Goal: Navigation & Orientation: Find specific page/section

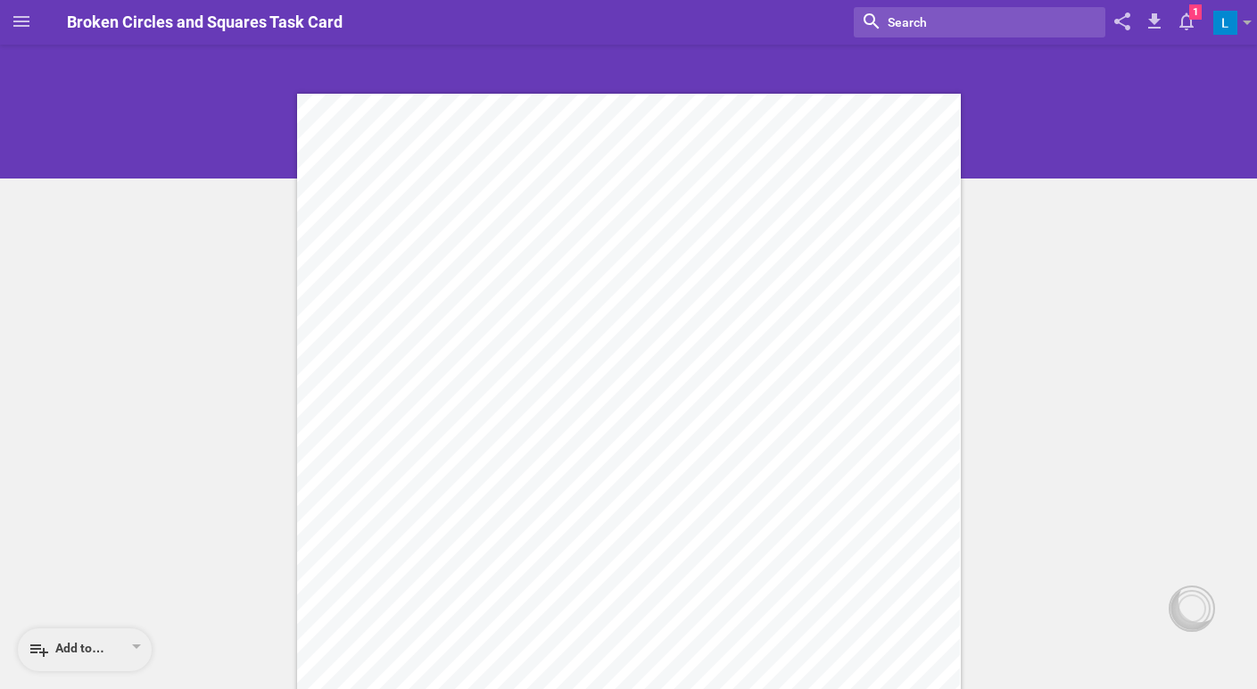
scroll to position [186, 0]
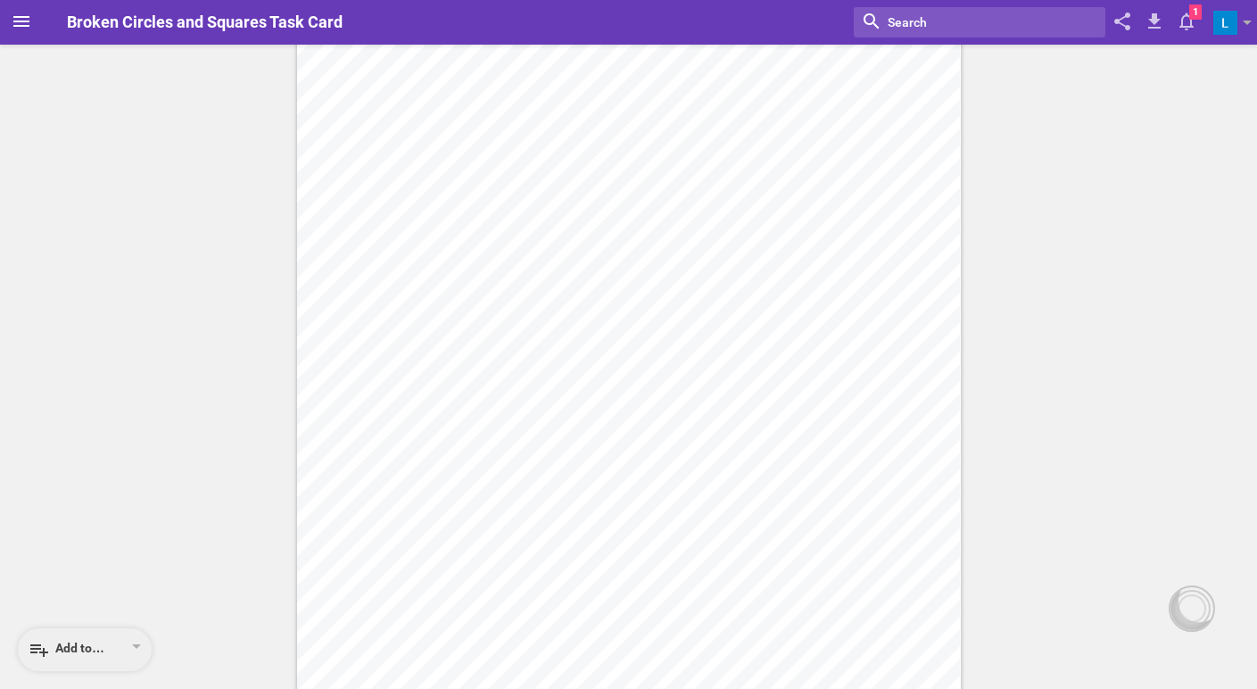
click at [16, 22] on icon at bounding box center [21, 21] width 21 height 21
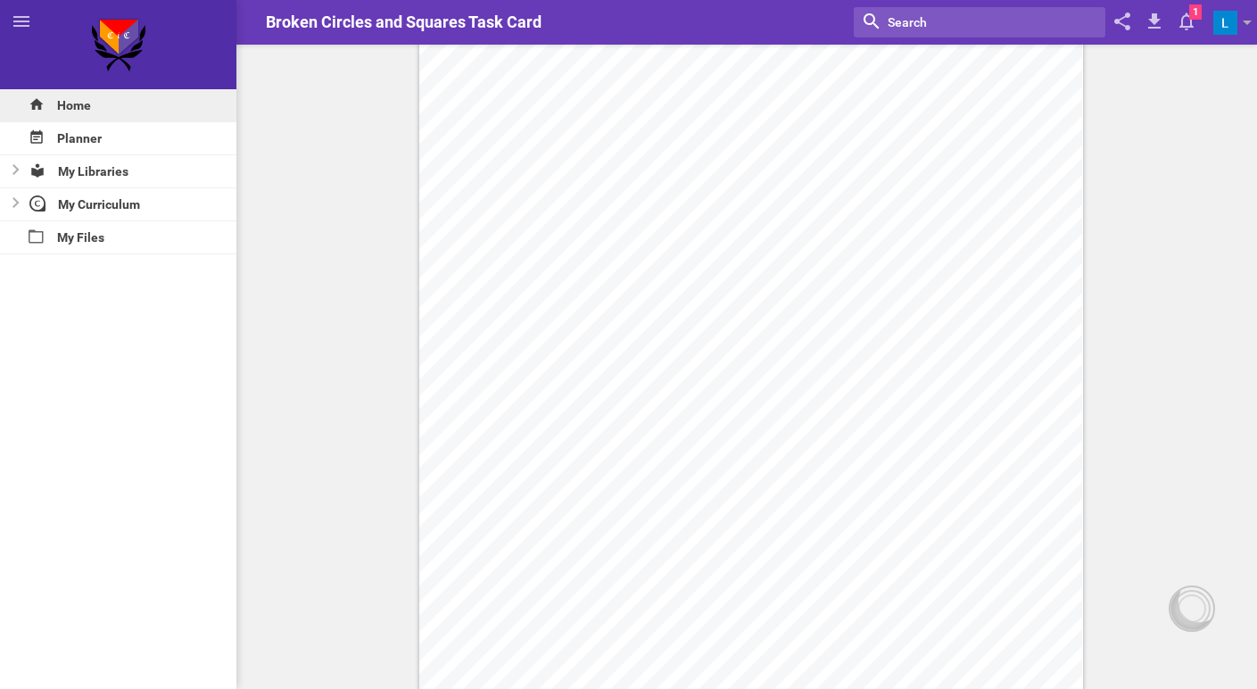
click at [76, 107] on div "Home" at bounding box center [118, 105] width 236 height 32
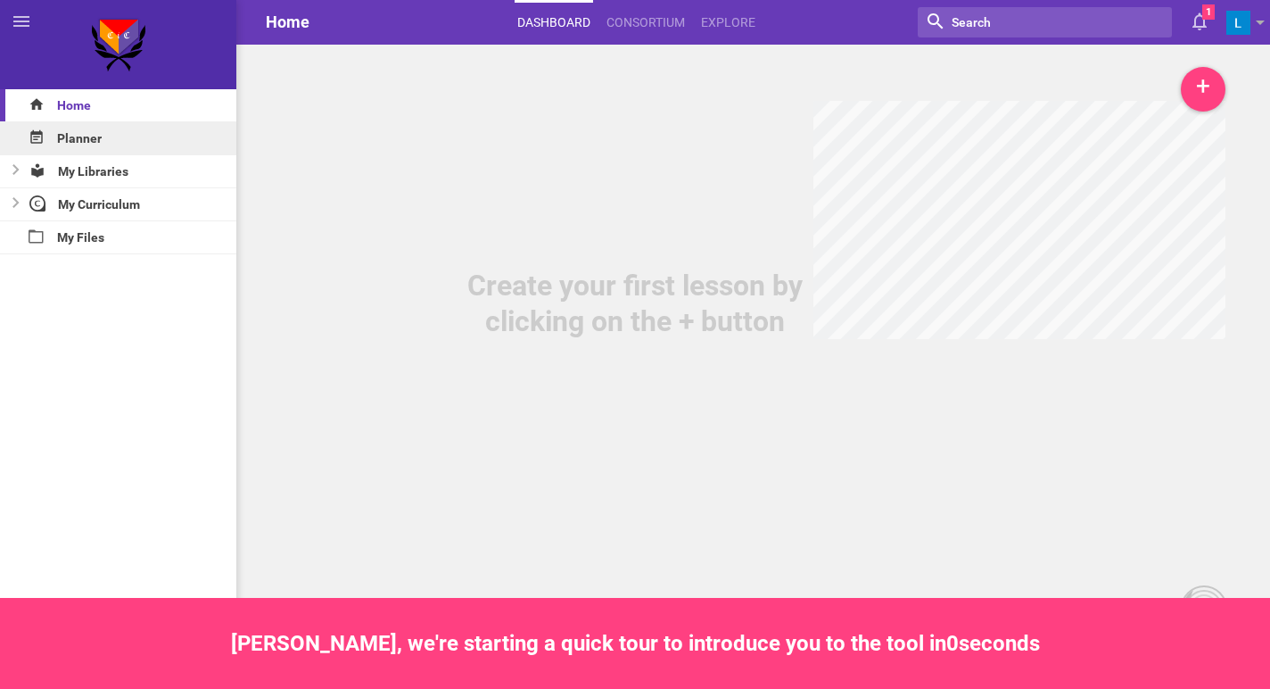
click at [72, 140] on div "Planner" at bounding box center [118, 138] width 236 height 32
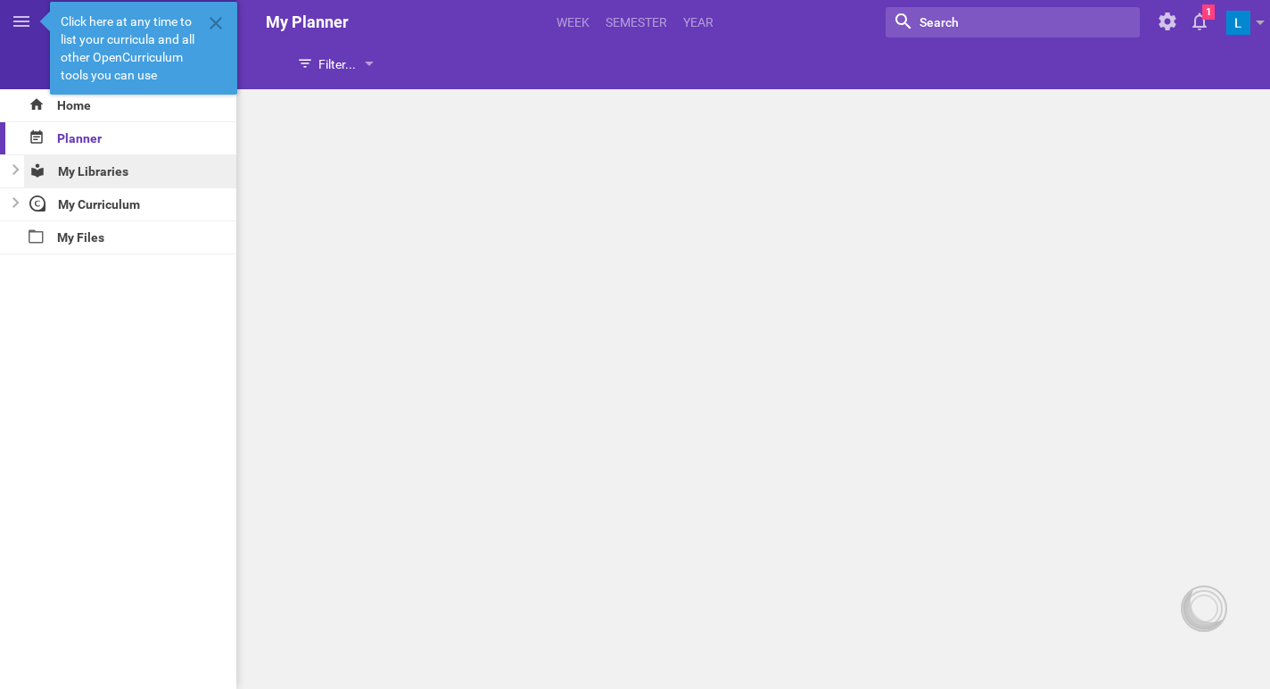
click at [84, 179] on div "My Libraries" at bounding box center [130, 171] width 213 height 32
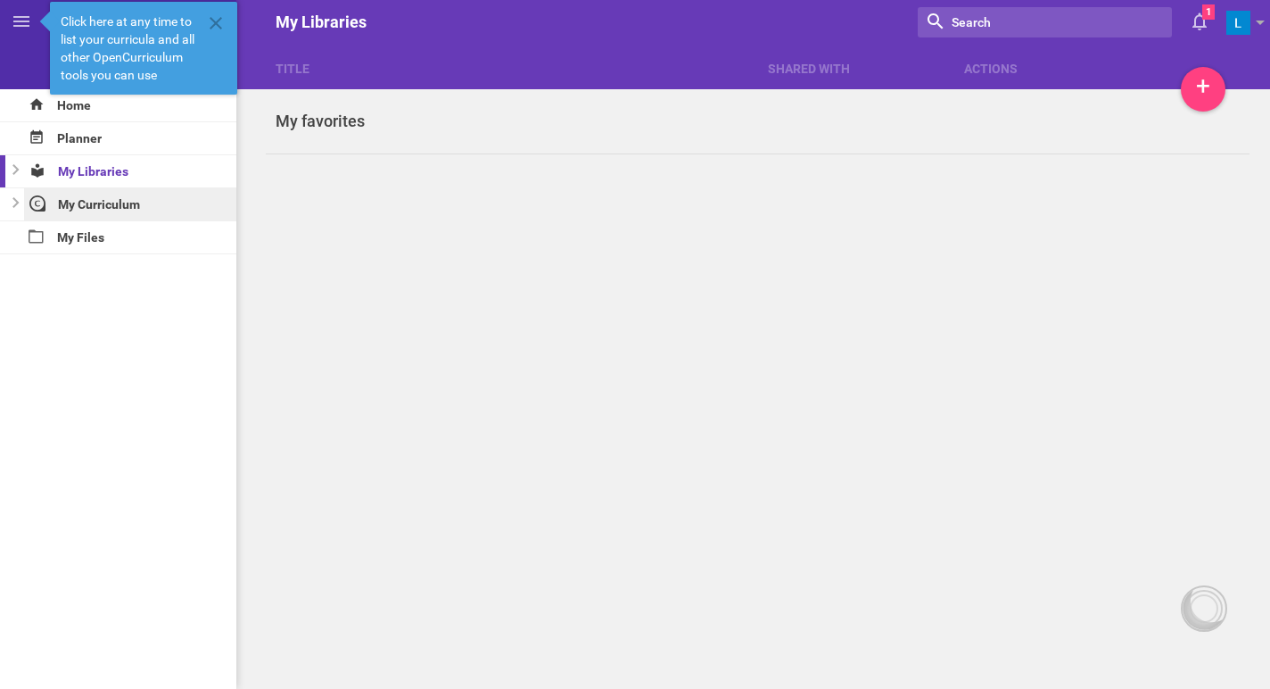
click at [93, 202] on div "My Curriculum" at bounding box center [130, 204] width 213 height 32
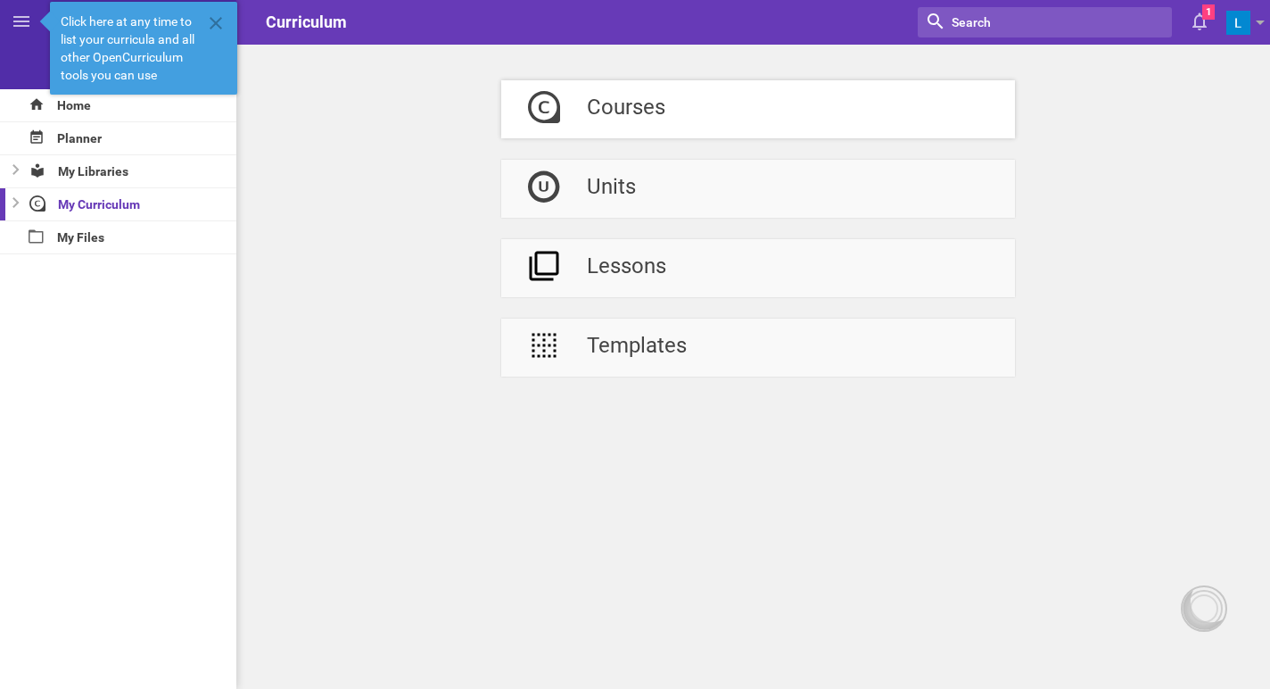
click at [655, 109] on div "Courses" at bounding box center [626, 109] width 79 height 58
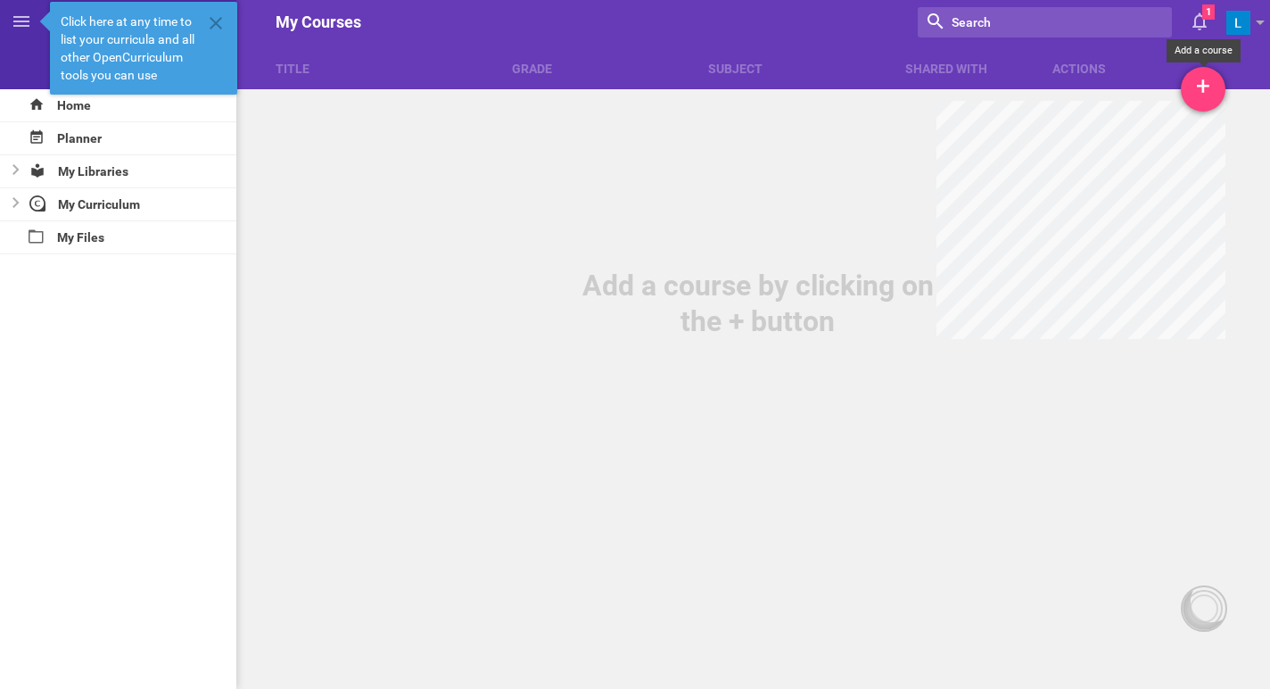
click at [1195, 96] on div "+" at bounding box center [1203, 89] width 45 height 45
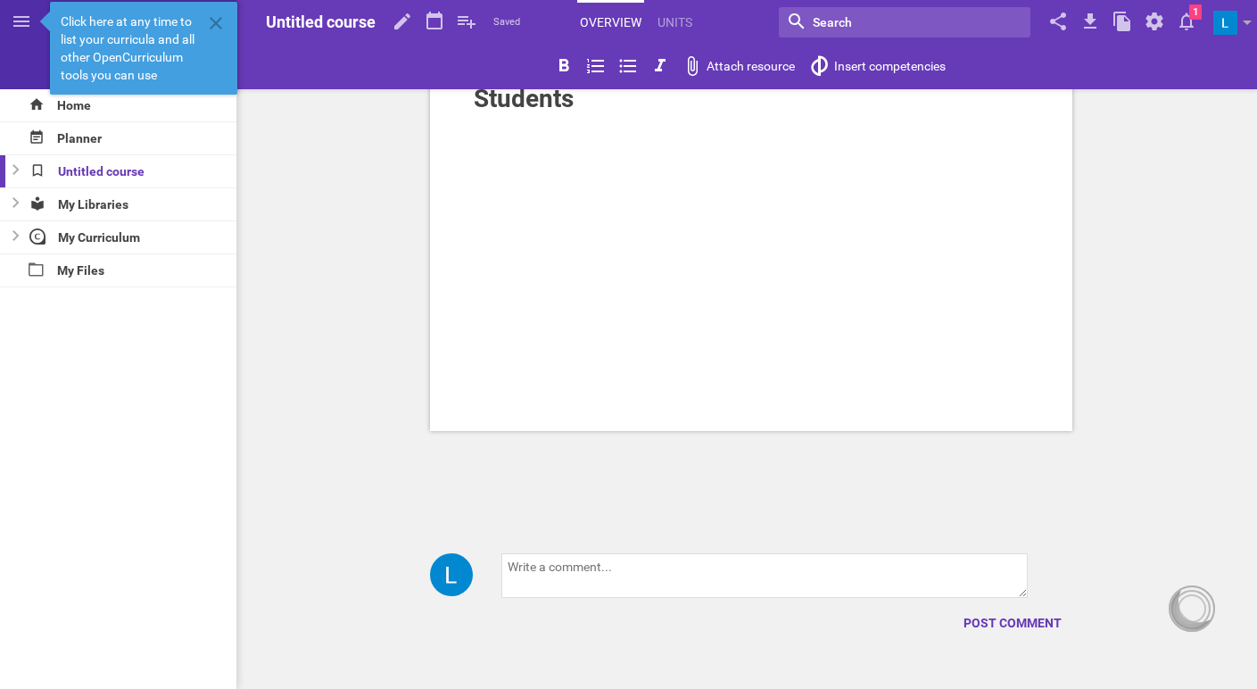
scroll to position [559, 0]
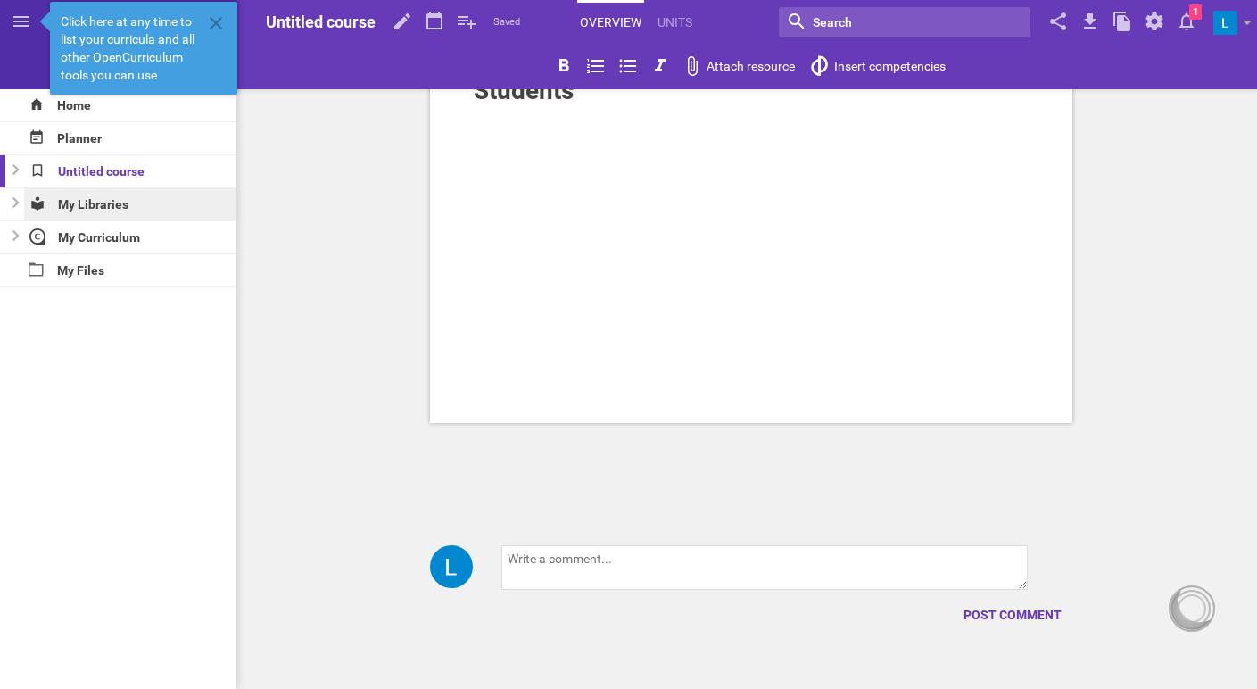
click at [83, 206] on div "My Libraries" at bounding box center [130, 204] width 213 height 32
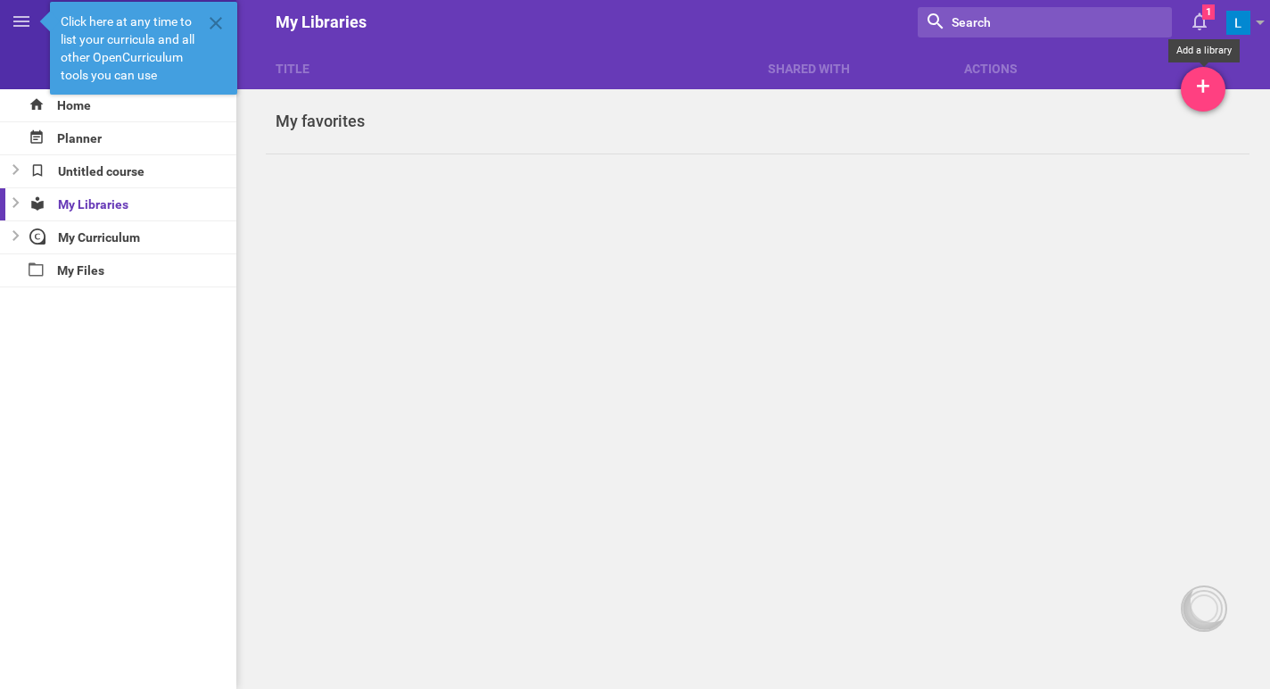
click at [1208, 92] on div "+" at bounding box center [1203, 89] width 45 height 45
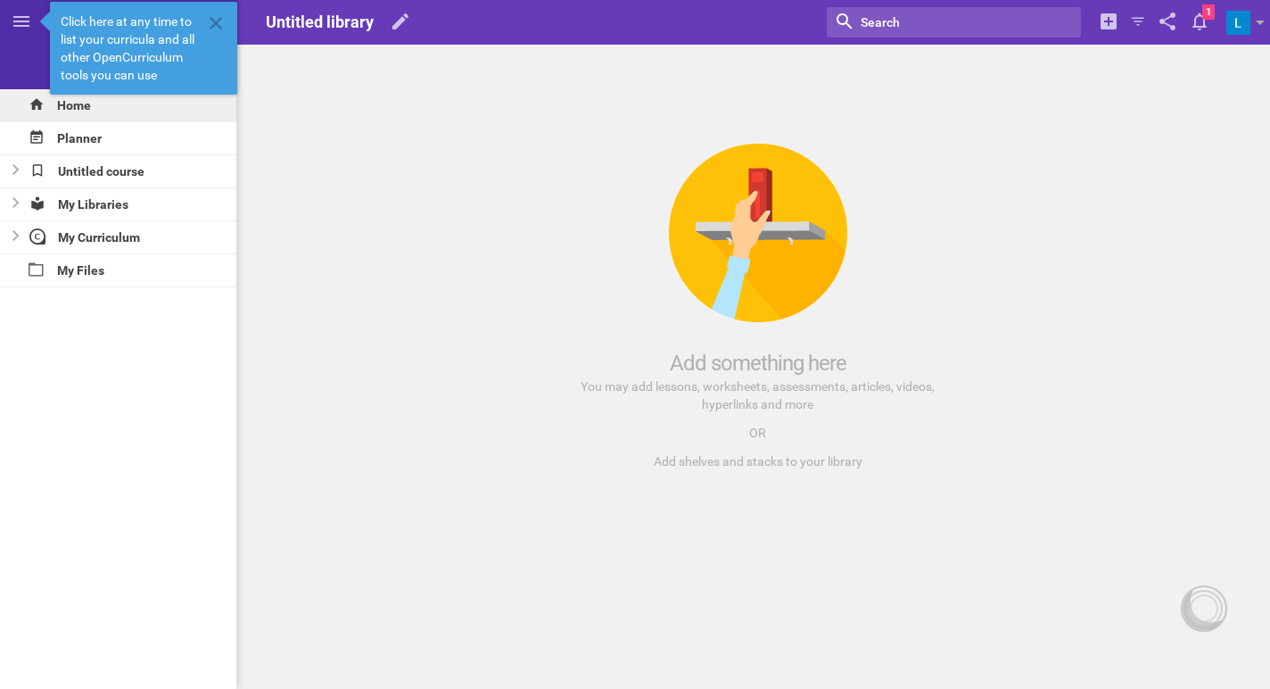
click at [70, 108] on div "Home" at bounding box center [118, 105] width 236 height 32
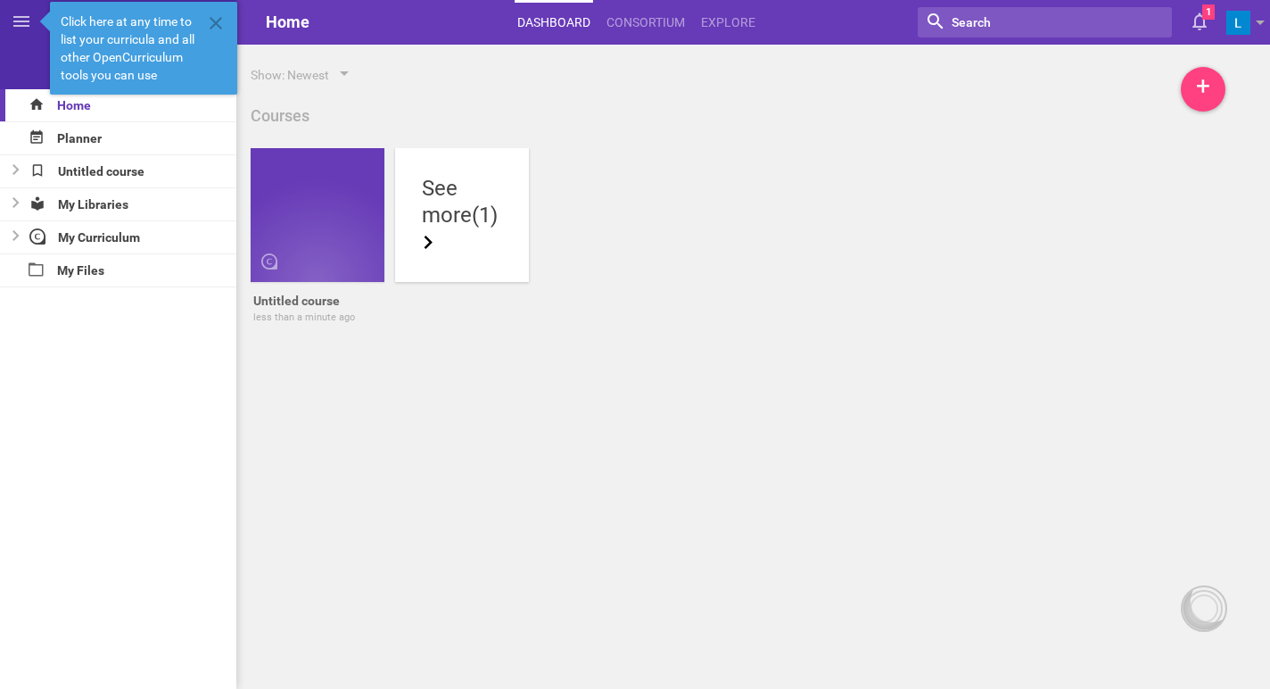
click at [435, 247] on icon at bounding box center [428, 242] width 13 height 13
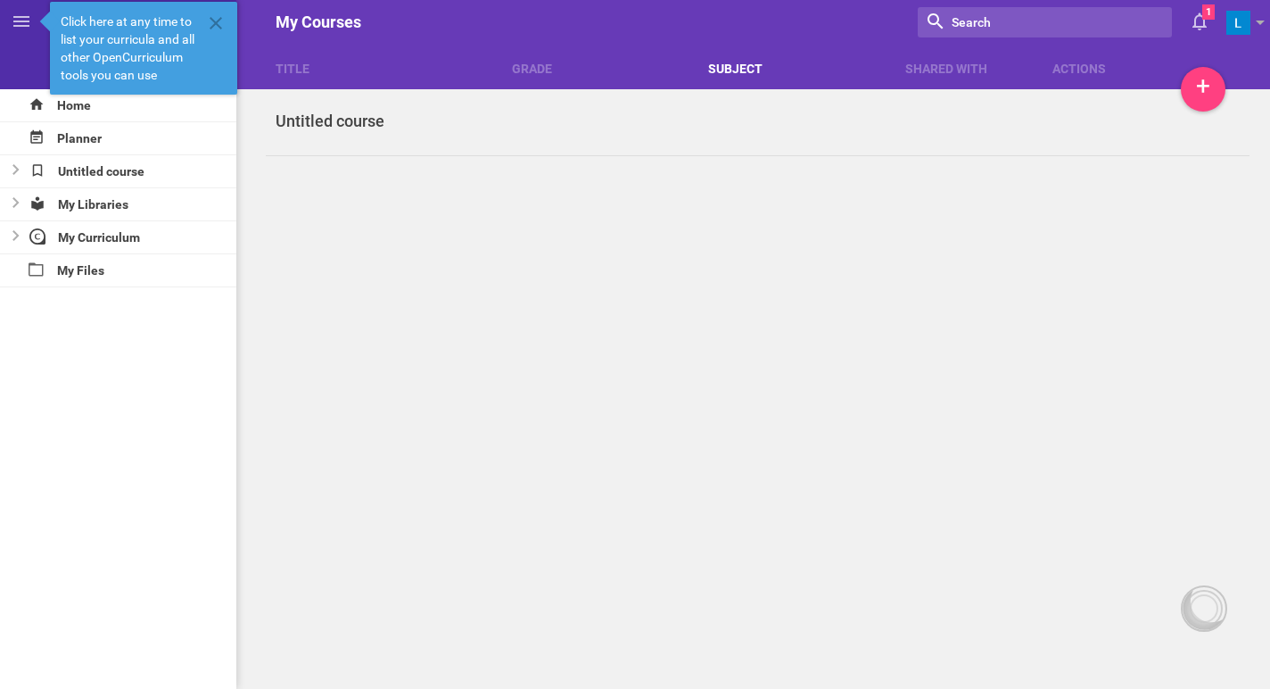
click at [723, 70] on div "Subject" at bounding box center [806, 69] width 197 height 18
